Goal: Transaction & Acquisition: Purchase product/service

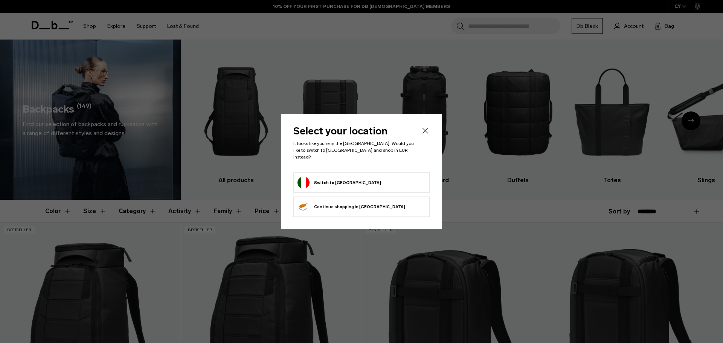
click at [428, 135] on icon "Close" at bounding box center [425, 130] width 9 height 9
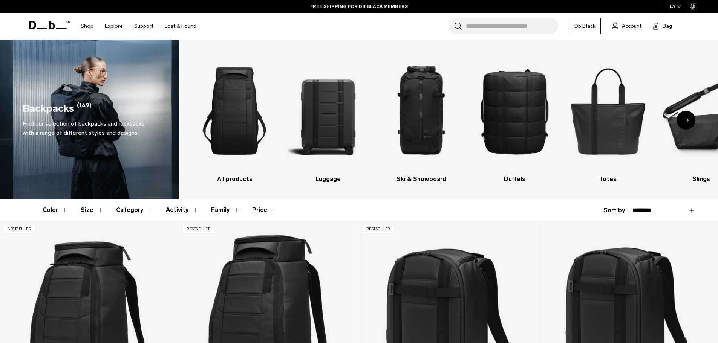
click at [688, 124] on div "Next slide" at bounding box center [685, 120] width 19 height 19
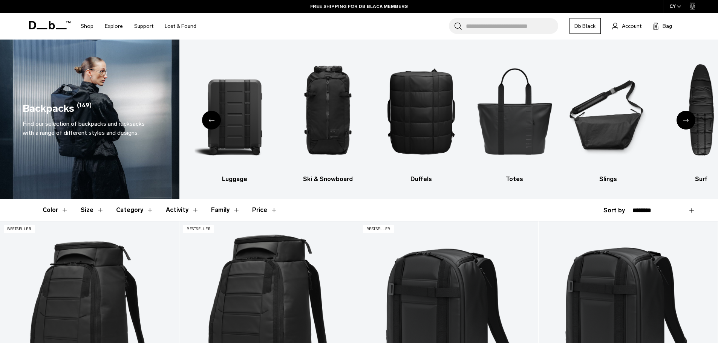
click at [684, 123] on div "Next slide" at bounding box center [685, 120] width 19 height 19
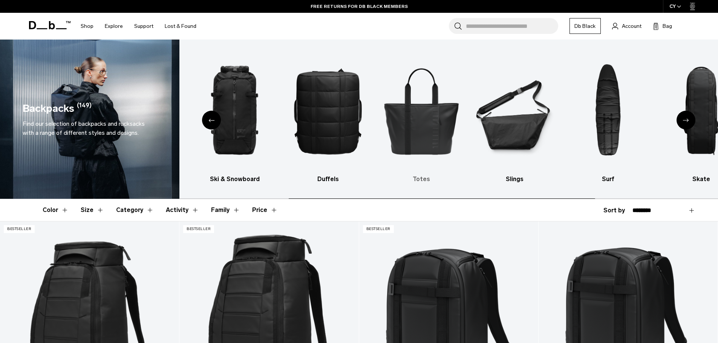
click at [434, 114] on img "5 / 10" at bounding box center [421, 111] width 80 height 120
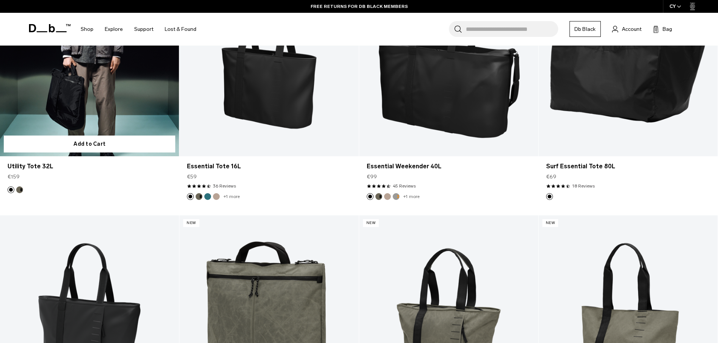
scroll to position [188, 0]
